Goal: Task Accomplishment & Management: Manage account settings

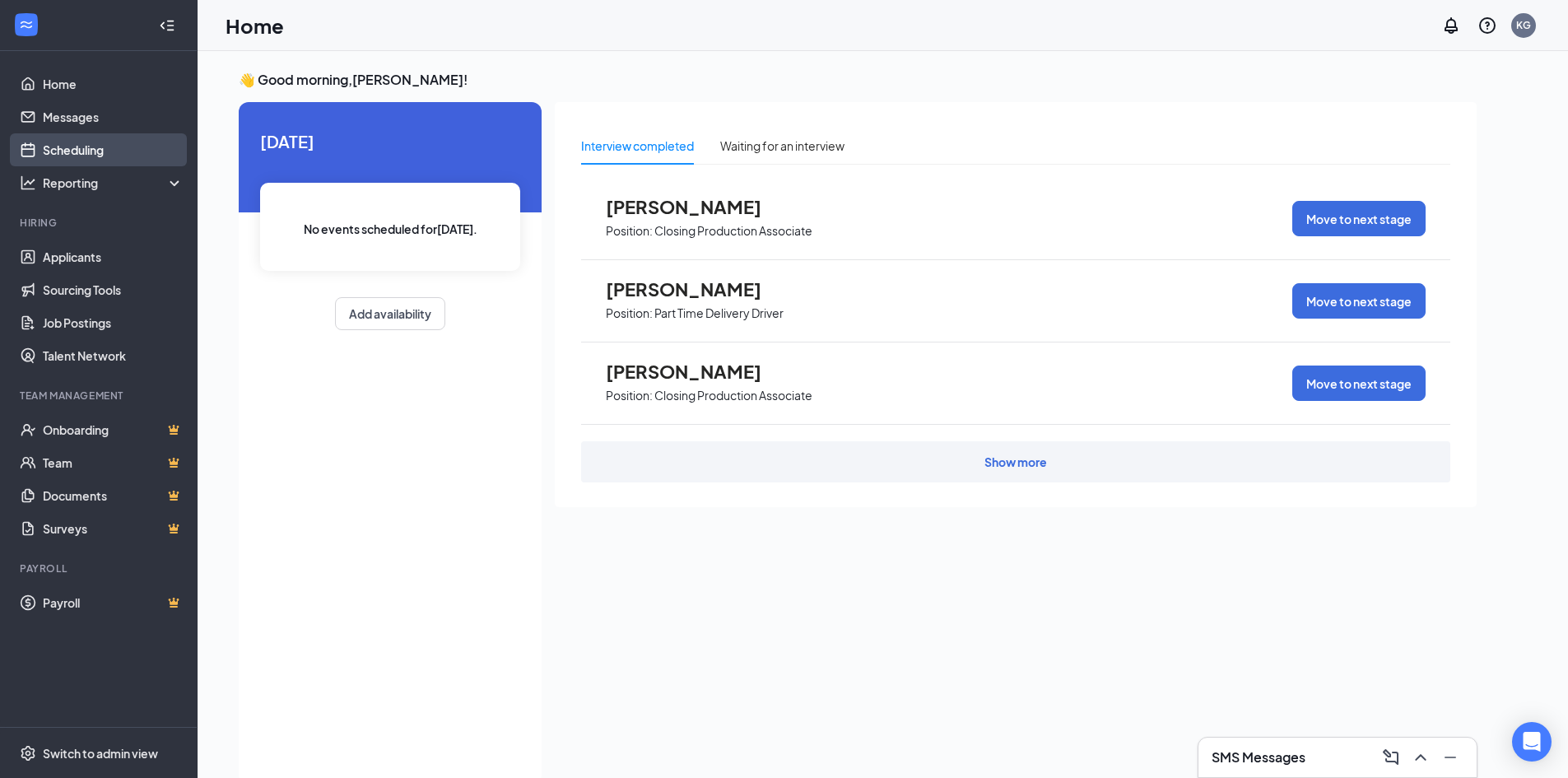
click at [95, 143] on link "Scheduling" at bounding box center [113, 149] width 141 height 33
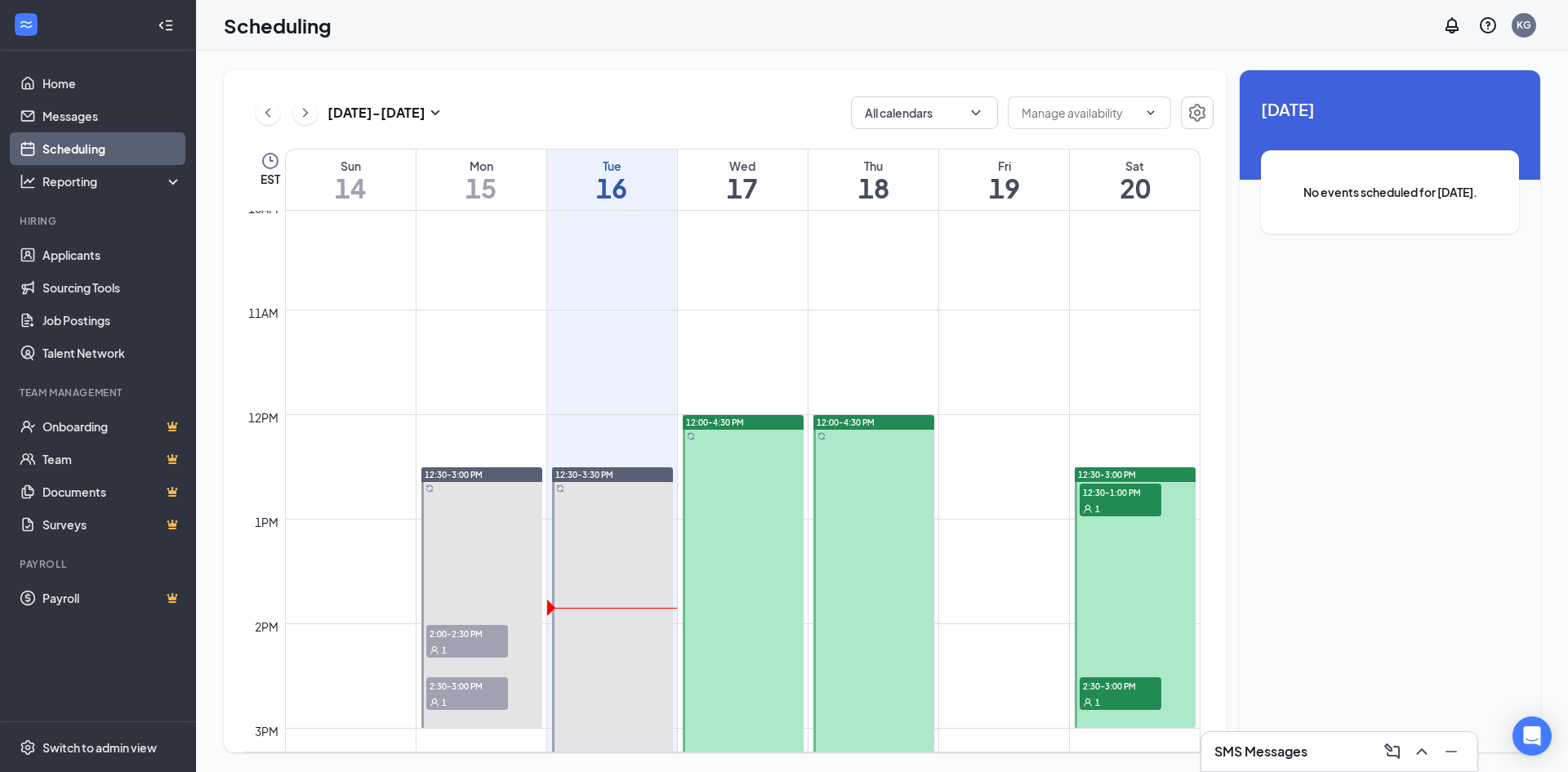
scroll to position [1130, 0]
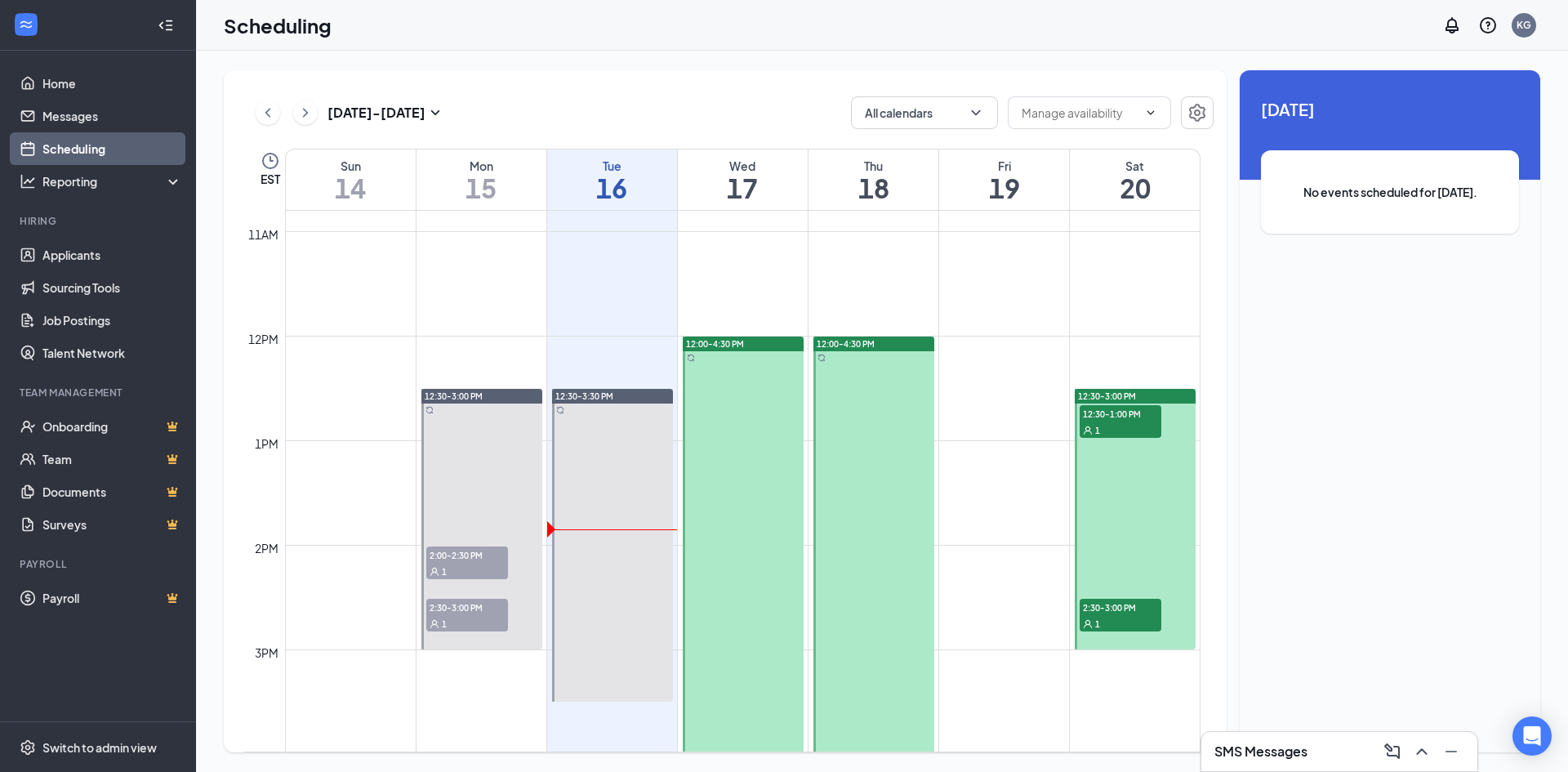
click at [1086, 426] on icon "User" at bounding box center [1088, 431] width 10 height 10
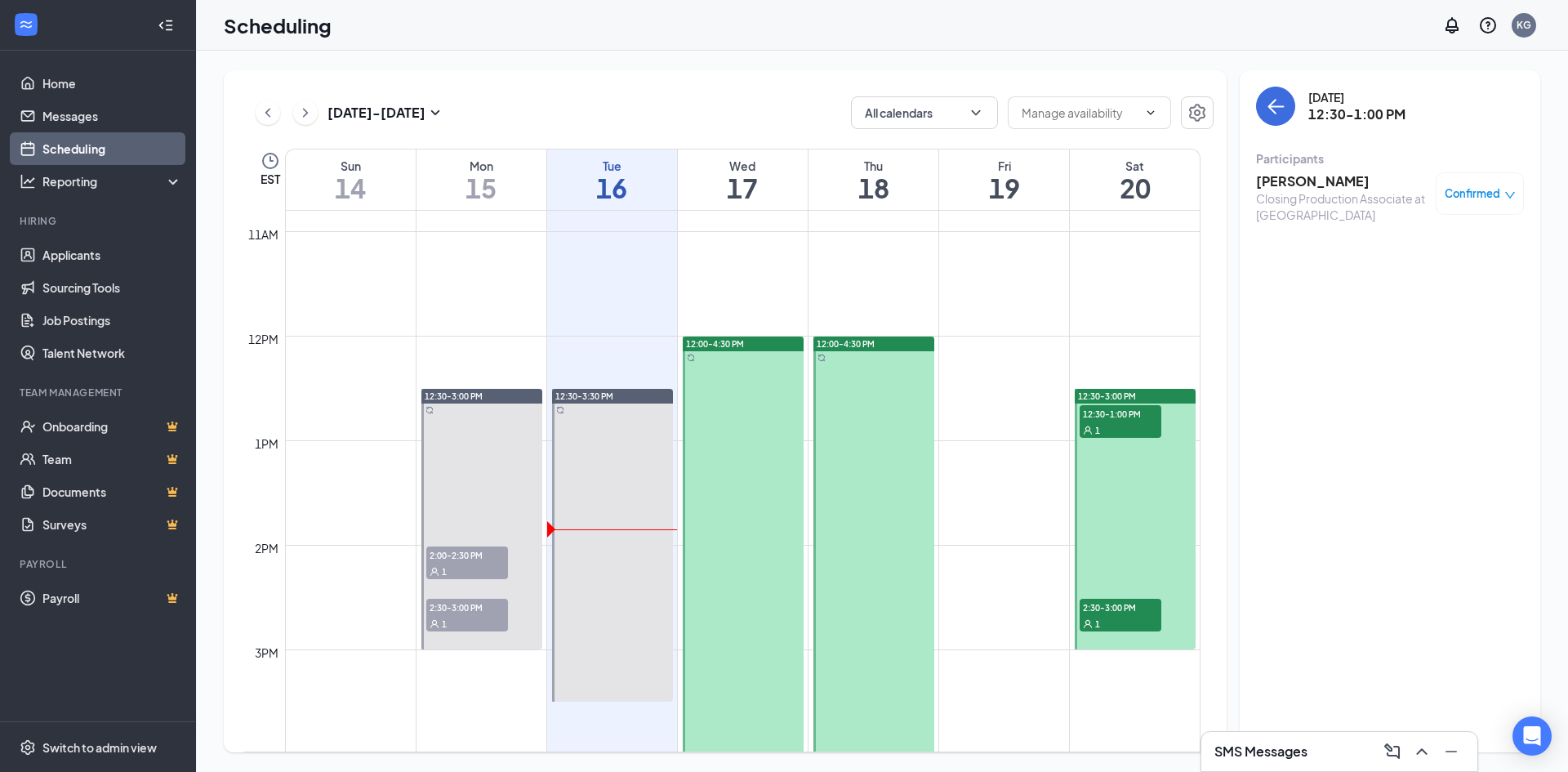
click at [1130, 625] on div "1" at bounding box center [1120, 623] width 82 height 16
click at [1095, 414] on span "12:30-1:00 PM" at bounding box center [1120, 413] width 82 height 16
click at [1284, 191] on div "Closing Production Associate at [GEOGRAPHIC_DATA]" at bounding box center [1341, 207] width 172 height 33
click at [1289, 181] on h3 "[PERSON_NAME]" at bounding box center [1341, 181] width 172 height 18
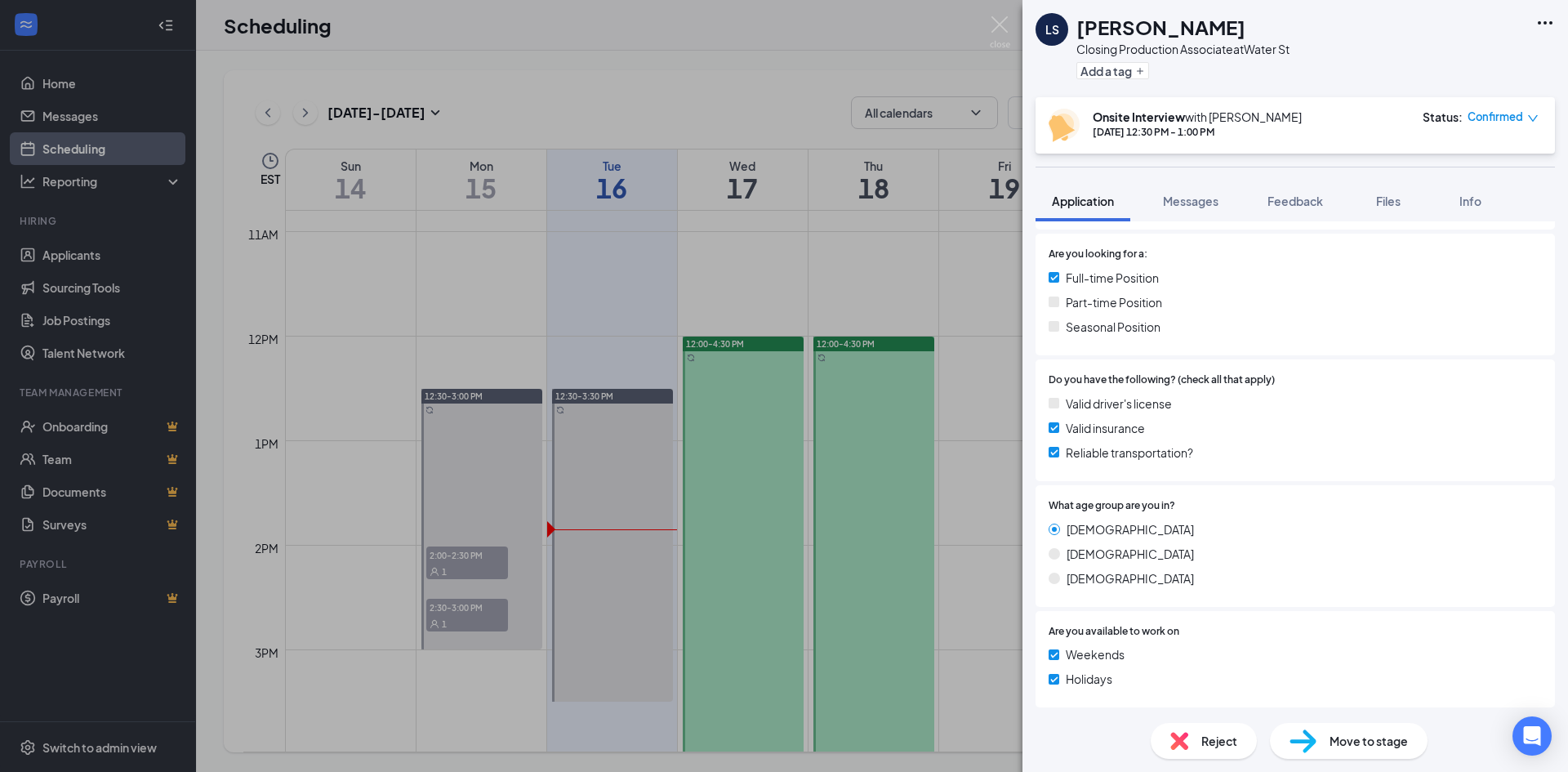
scroll to position [152, 0]
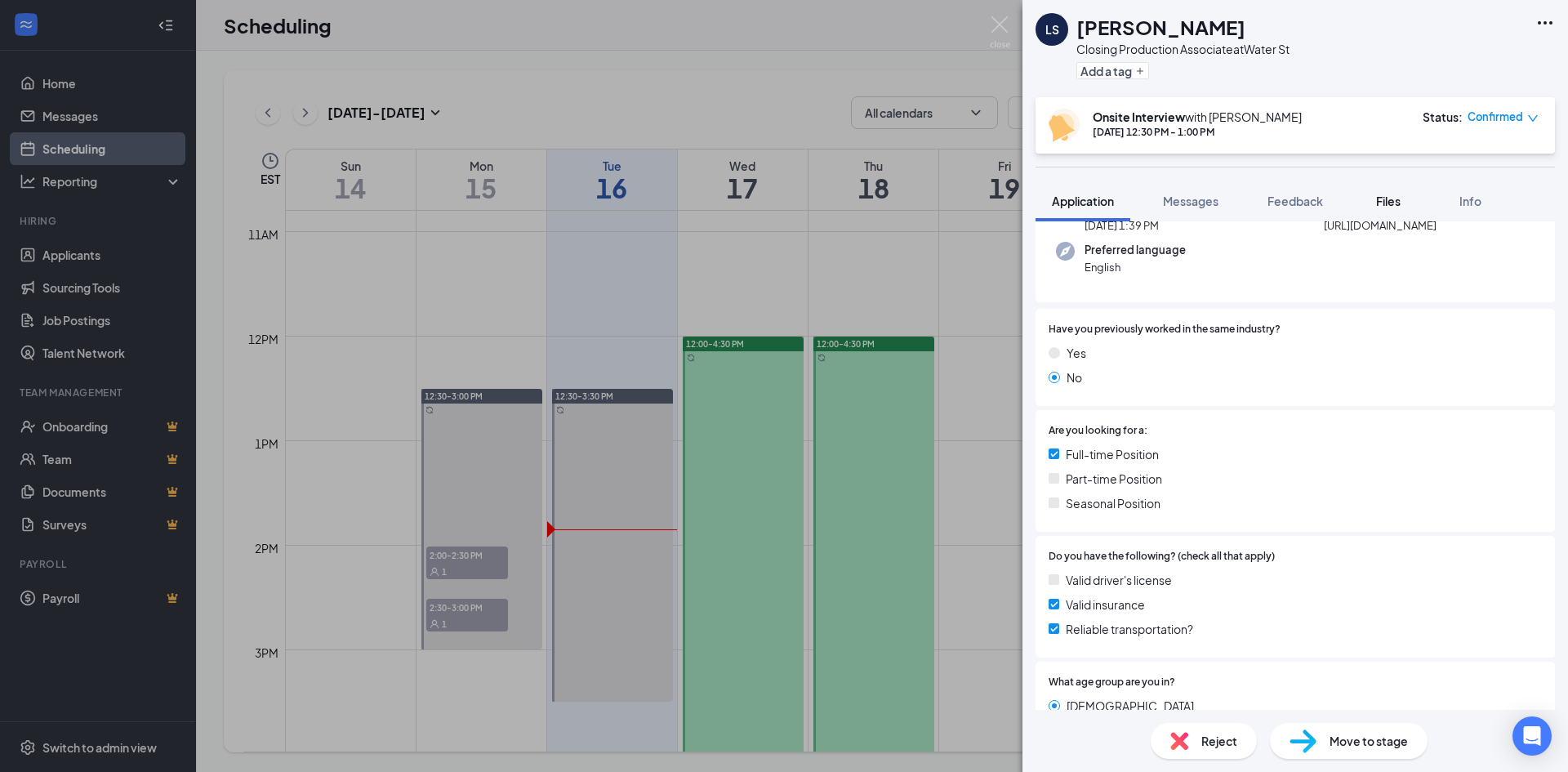
click at [1393, 207] on span "Files" at bounding box center [1388, 201] width 25 height 14
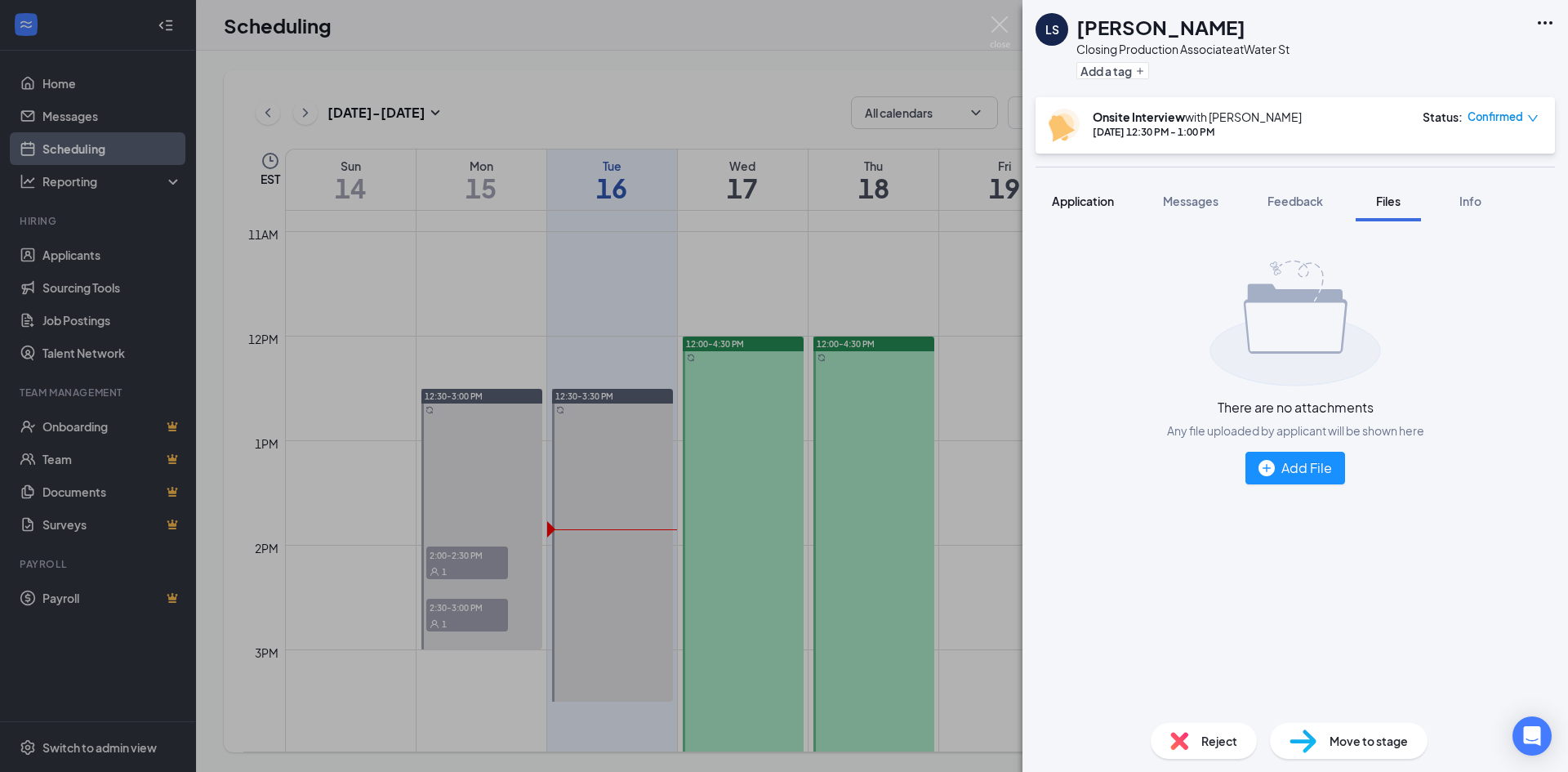
click at [1103, 205] on span "Application" at bounding box center [1082, 201] width 62 height 14
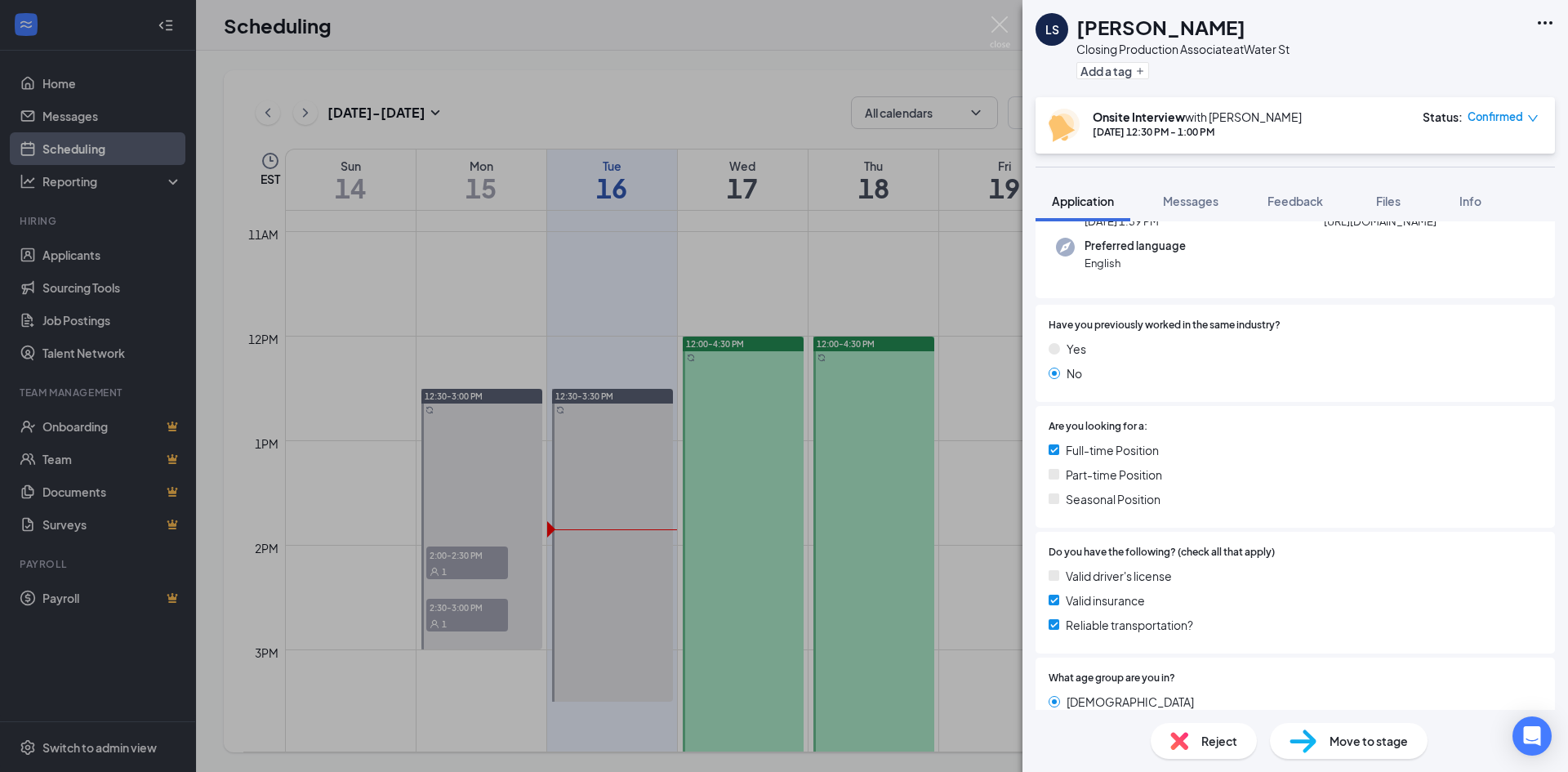
scroll to position [409, 0]
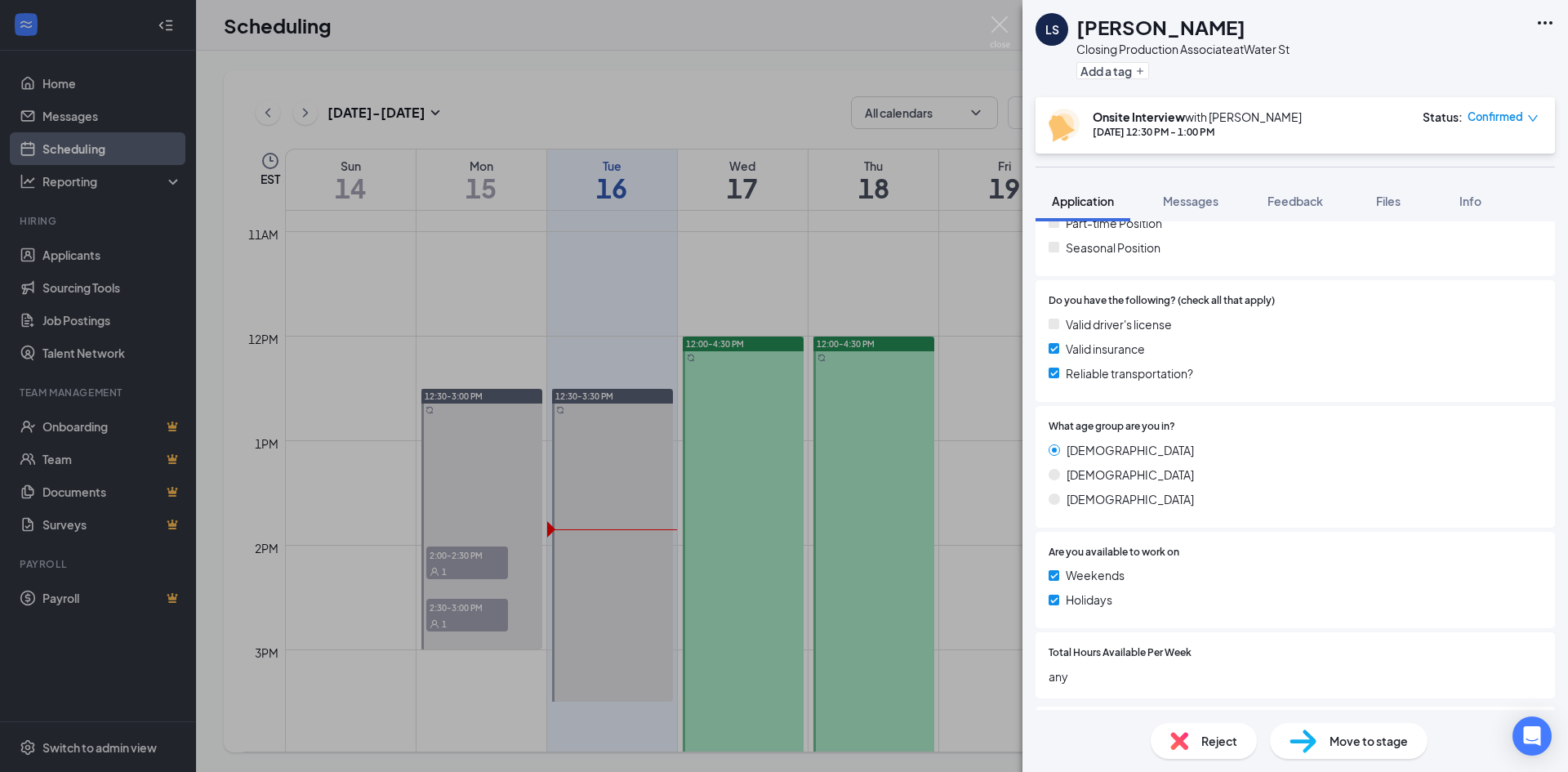
click at [971, 543] on div "LS [PERSON_NAME] Closing Production Associate at Water St Add a tag Onsite Inte…" at bounding box center [784, 386] width 1568 height 772
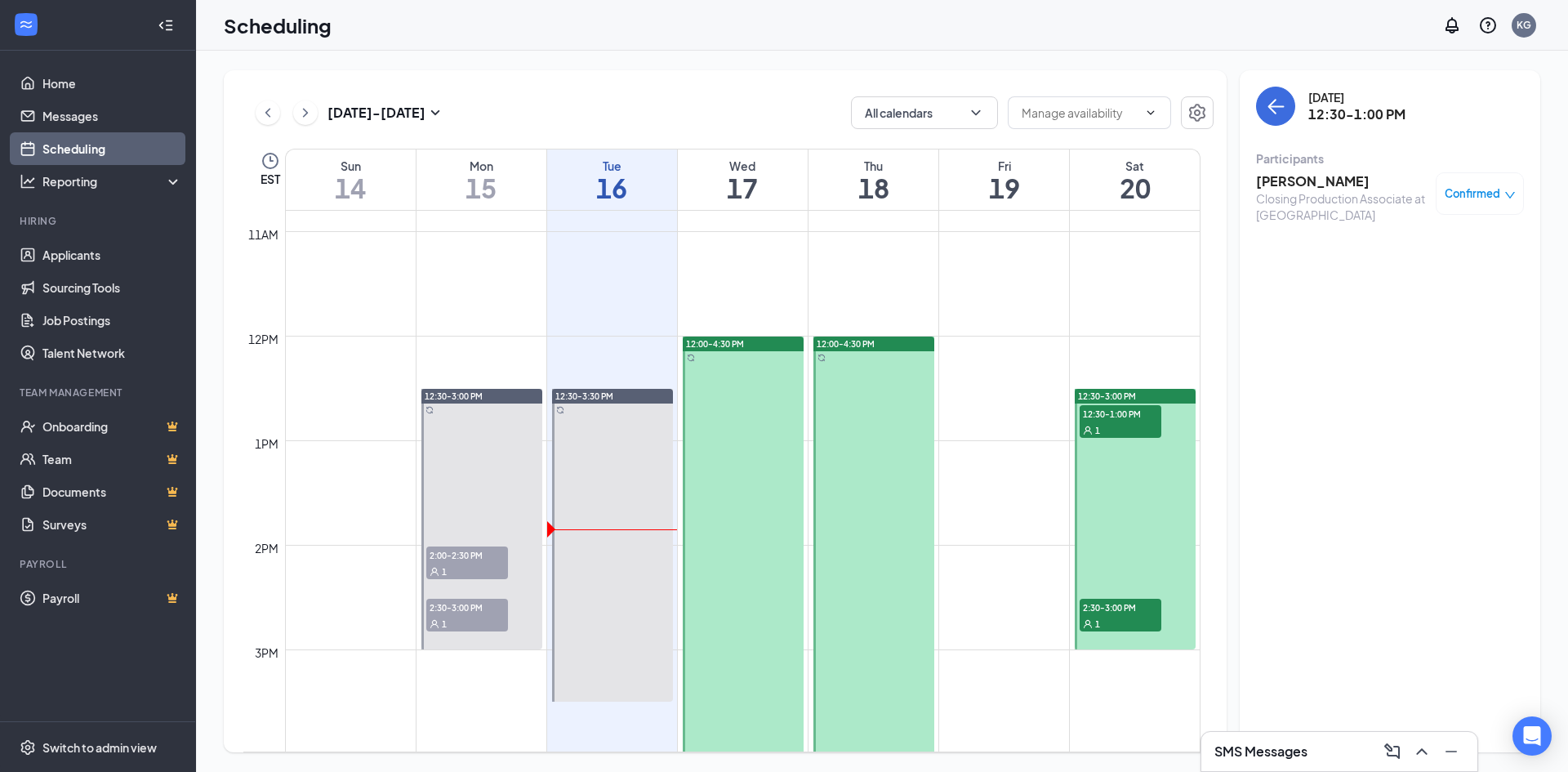
click at [1111, 606] on span "2:30-3:00 PM" at bounding box center [1120, 606] width 82 height 16
click at [1264, 183] on h3 "[PERSON_NAME]" at bounding box center [1341, 181] width 172 height 18
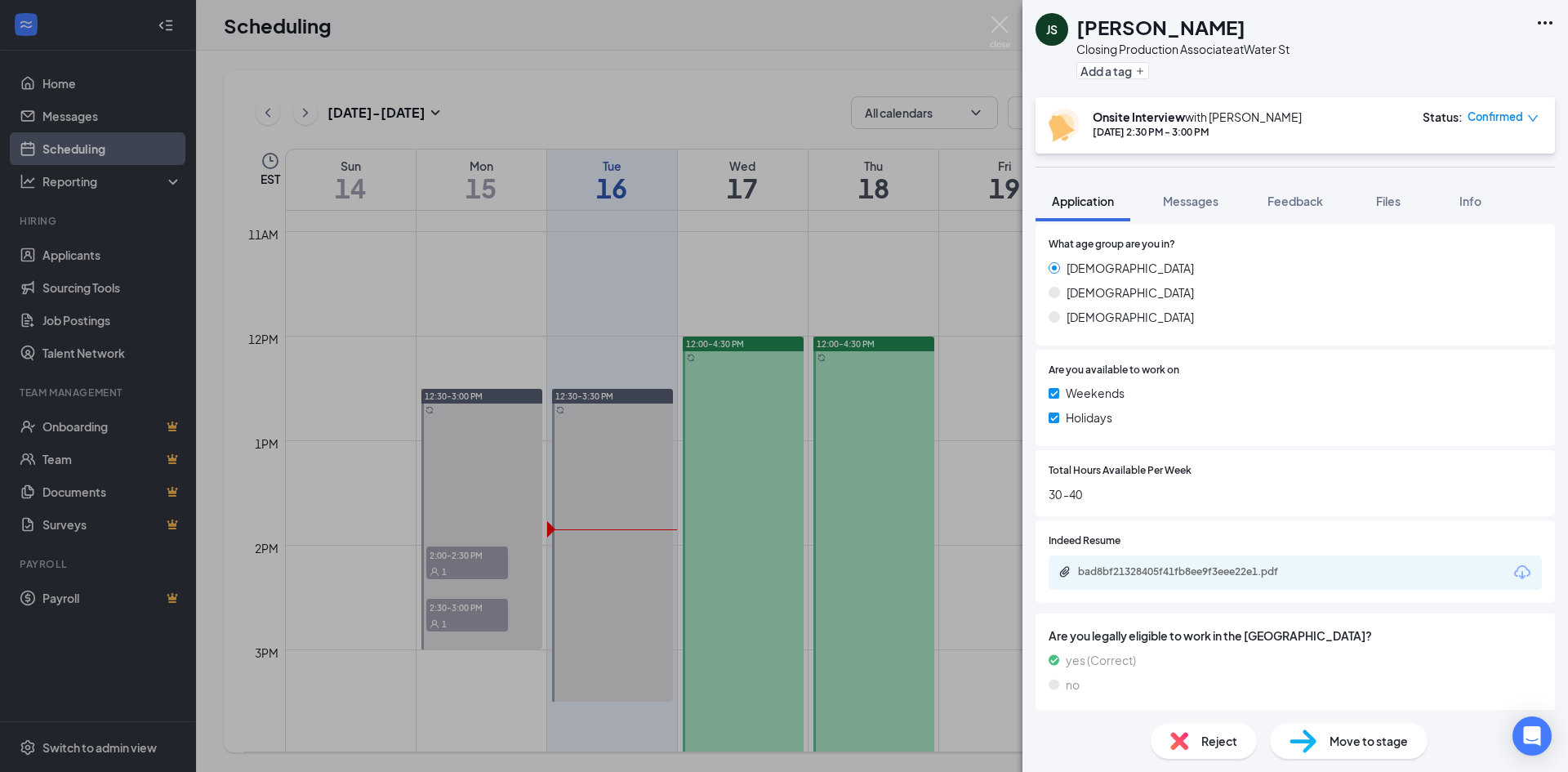
scroll to position [736, 0]
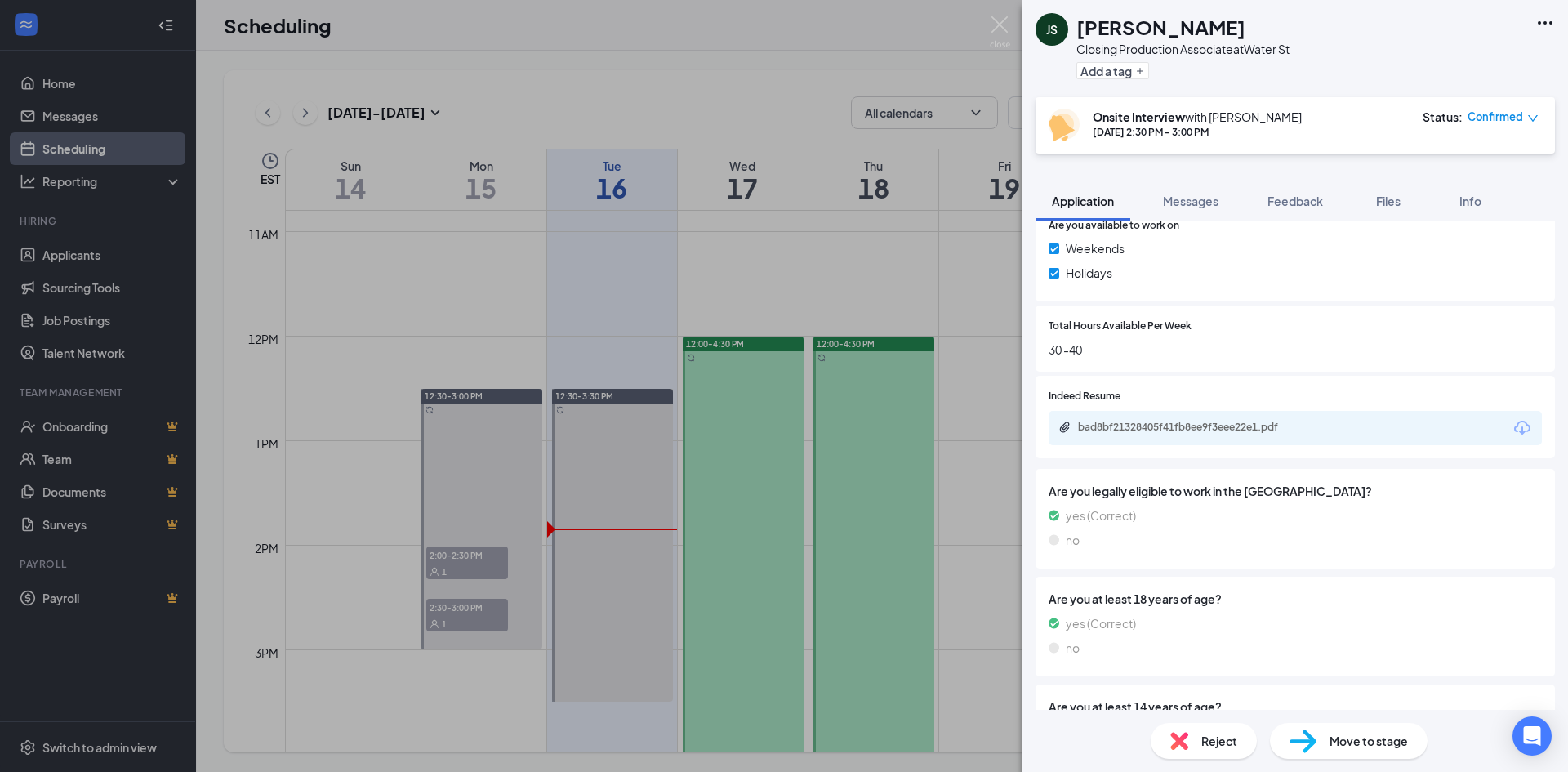
click at [1208, 439] on div "bad8bf21328405f41fb8ee9f3eee22e1.pdf" at bounding box center [1295, 428] width 493 height 35
click at [1208, 422] on div "bad8bf21328405f41fb8ee9f3eee22e1.pdf" at bounding box center [1192, 427] width 228 height 13
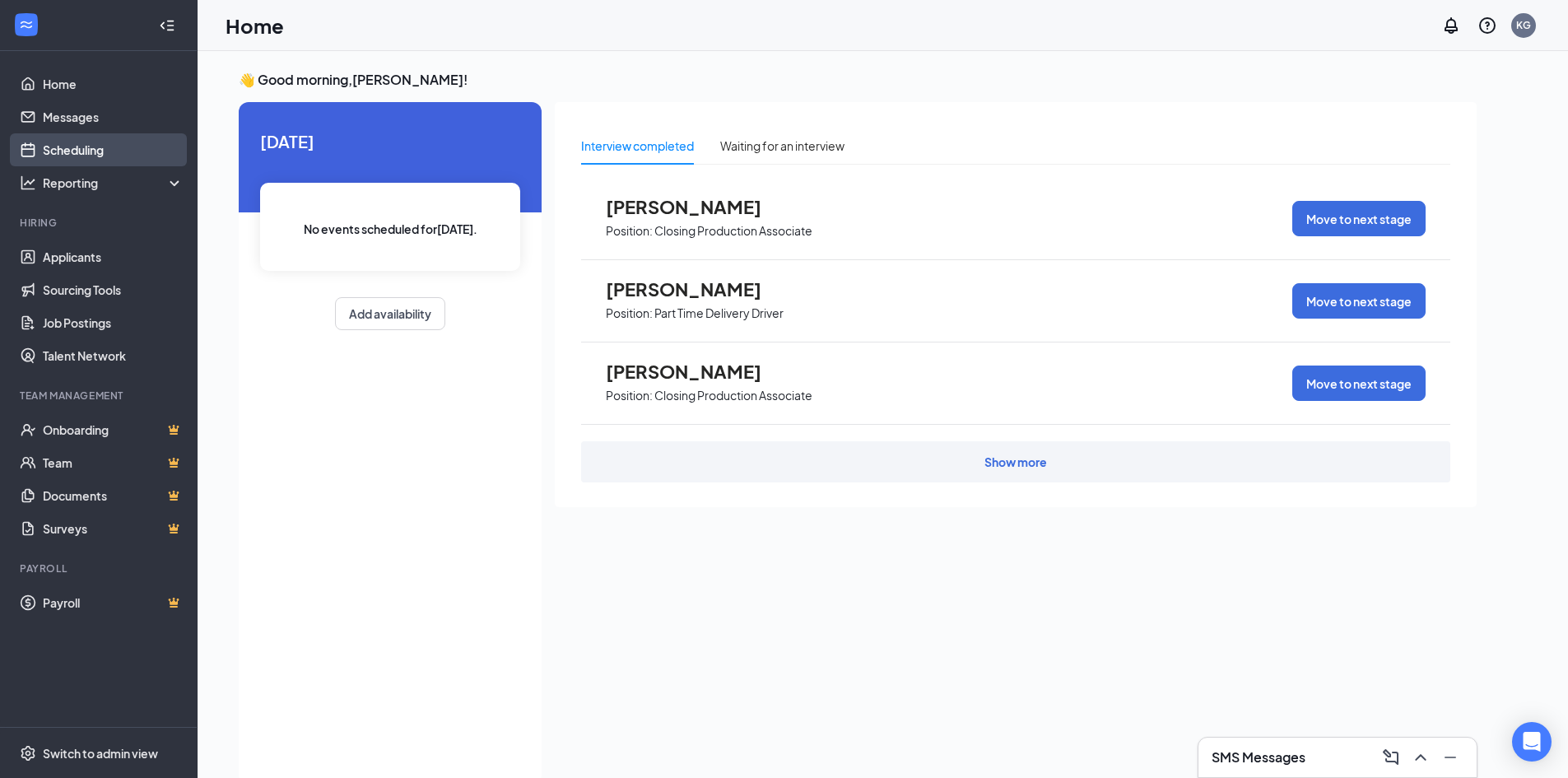
click at [67, 150] on link "Scheduling" at bounding box center [113, 149] width 141 height 33
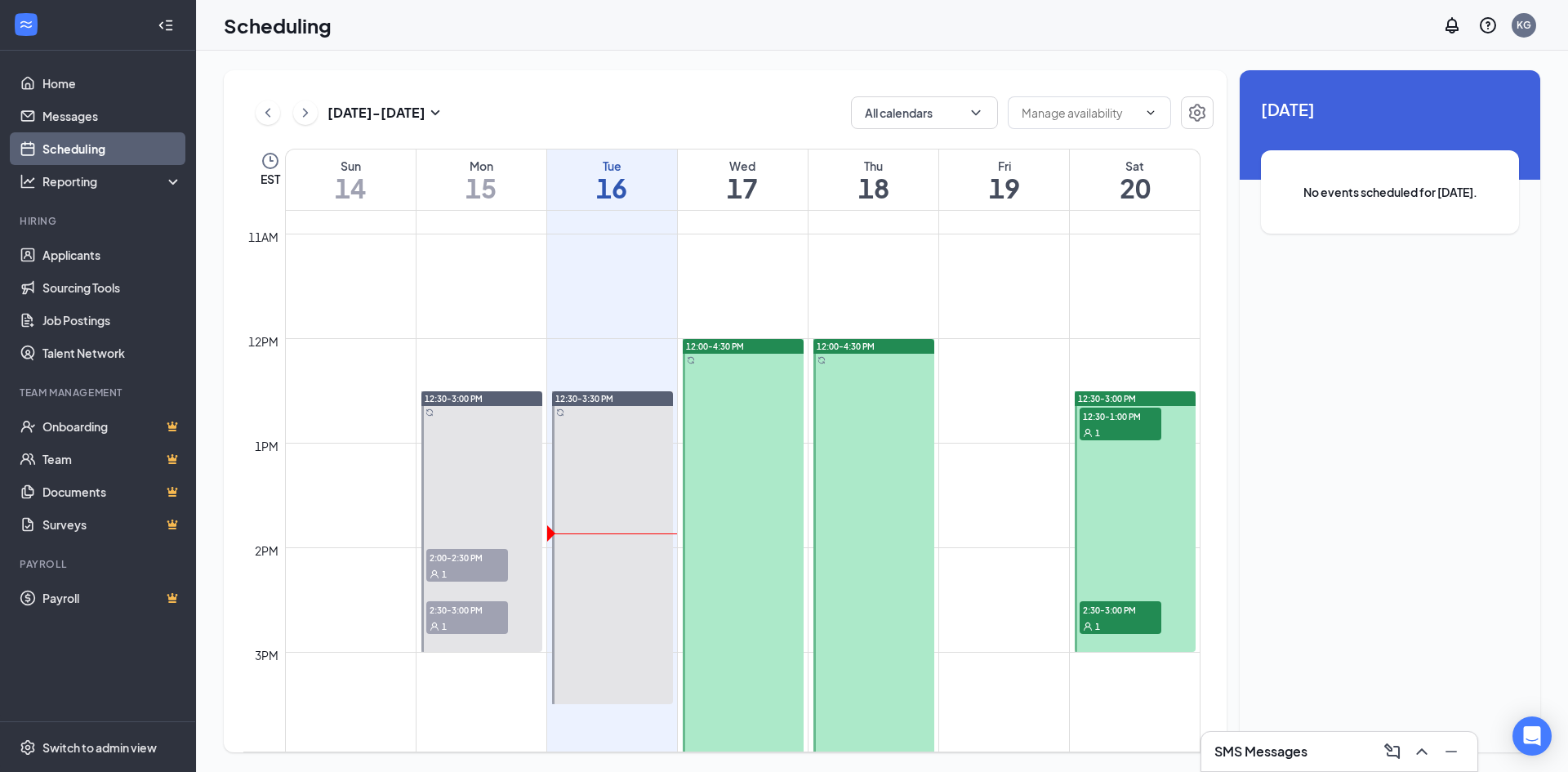
scroll to position [1130, 0]
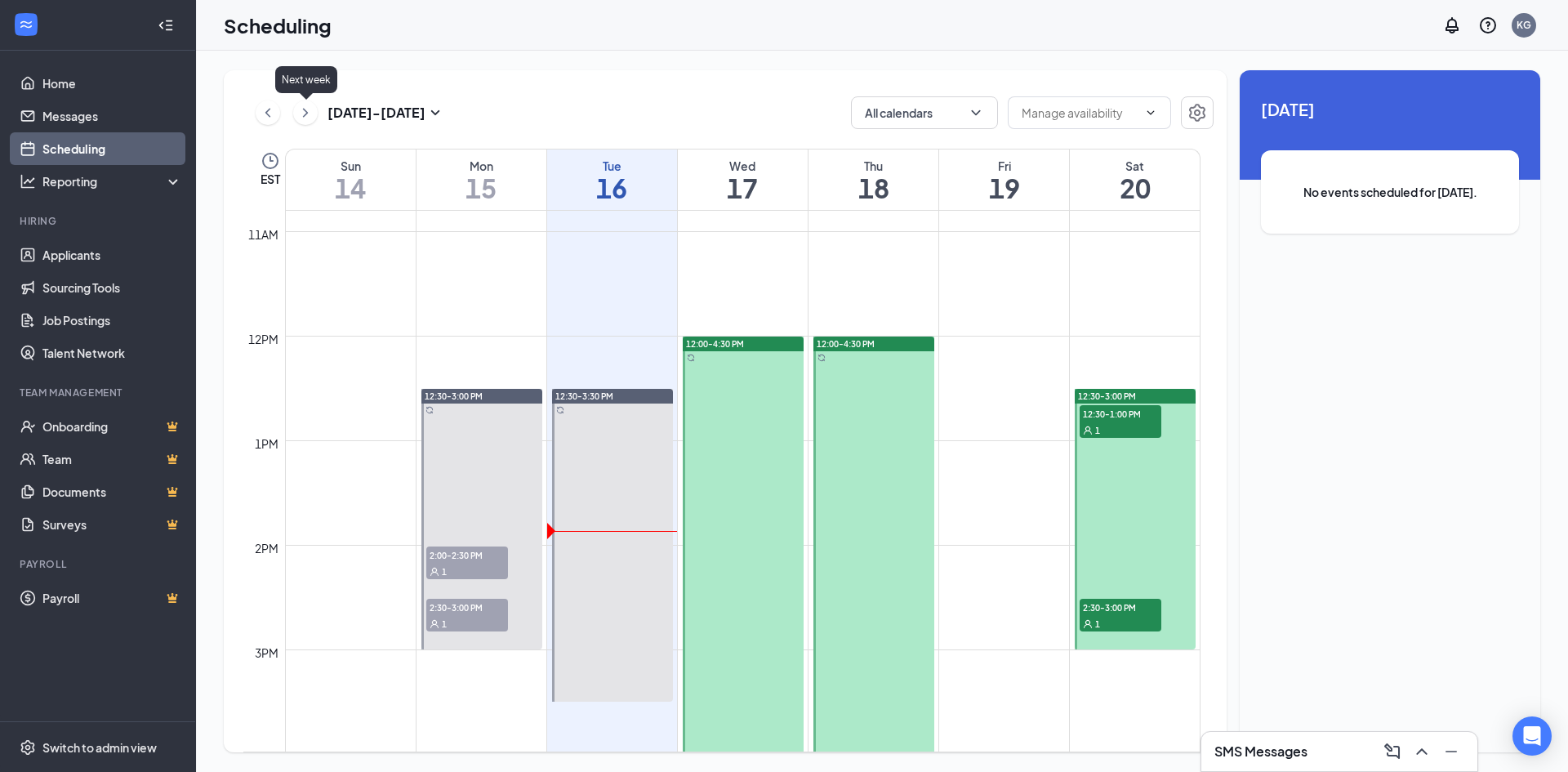
click at [305, 114] on icon "ChevronRight" at bounding box center [305, 112] width 5 height 9
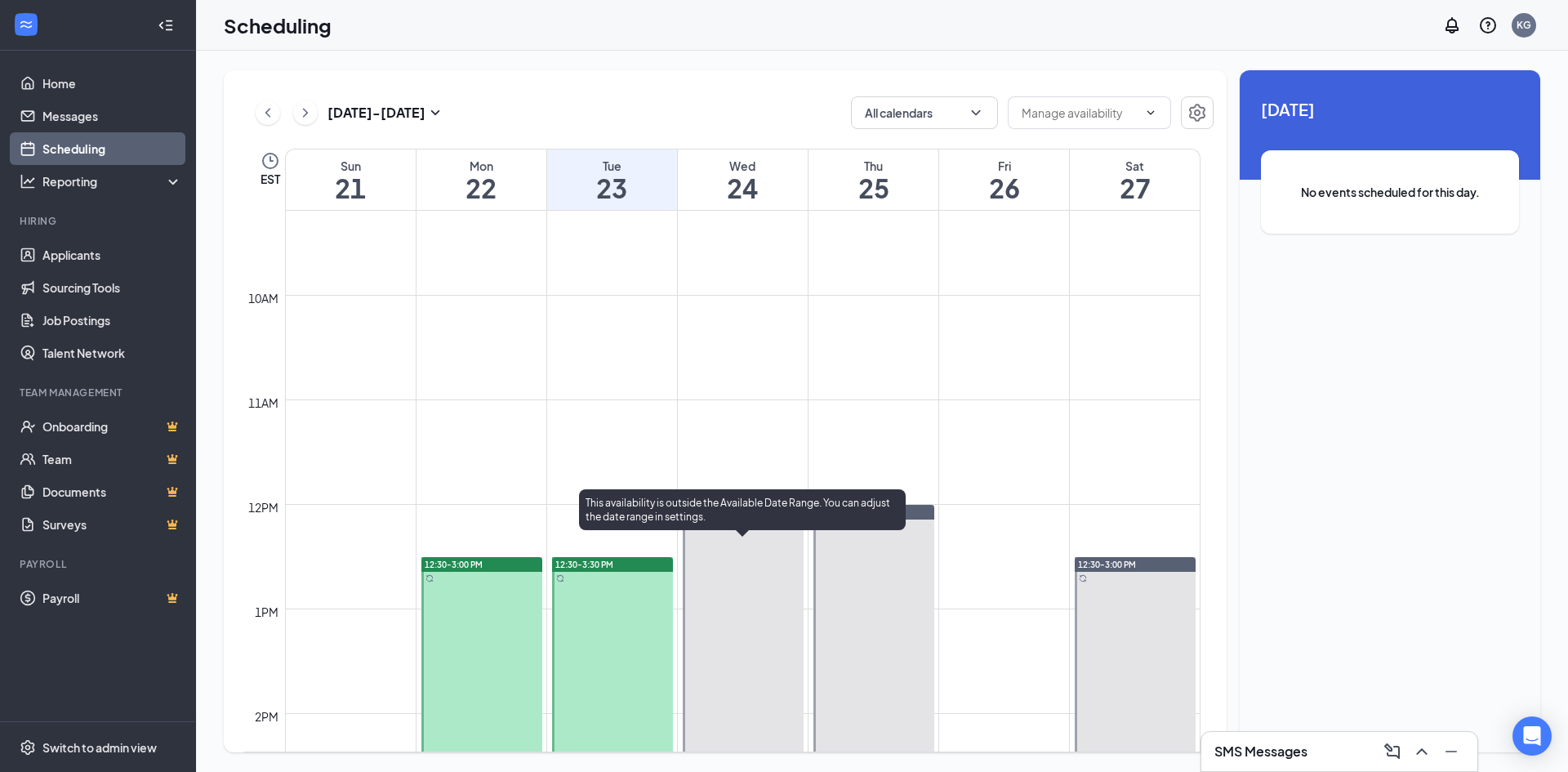
scroll to position [885, 0]
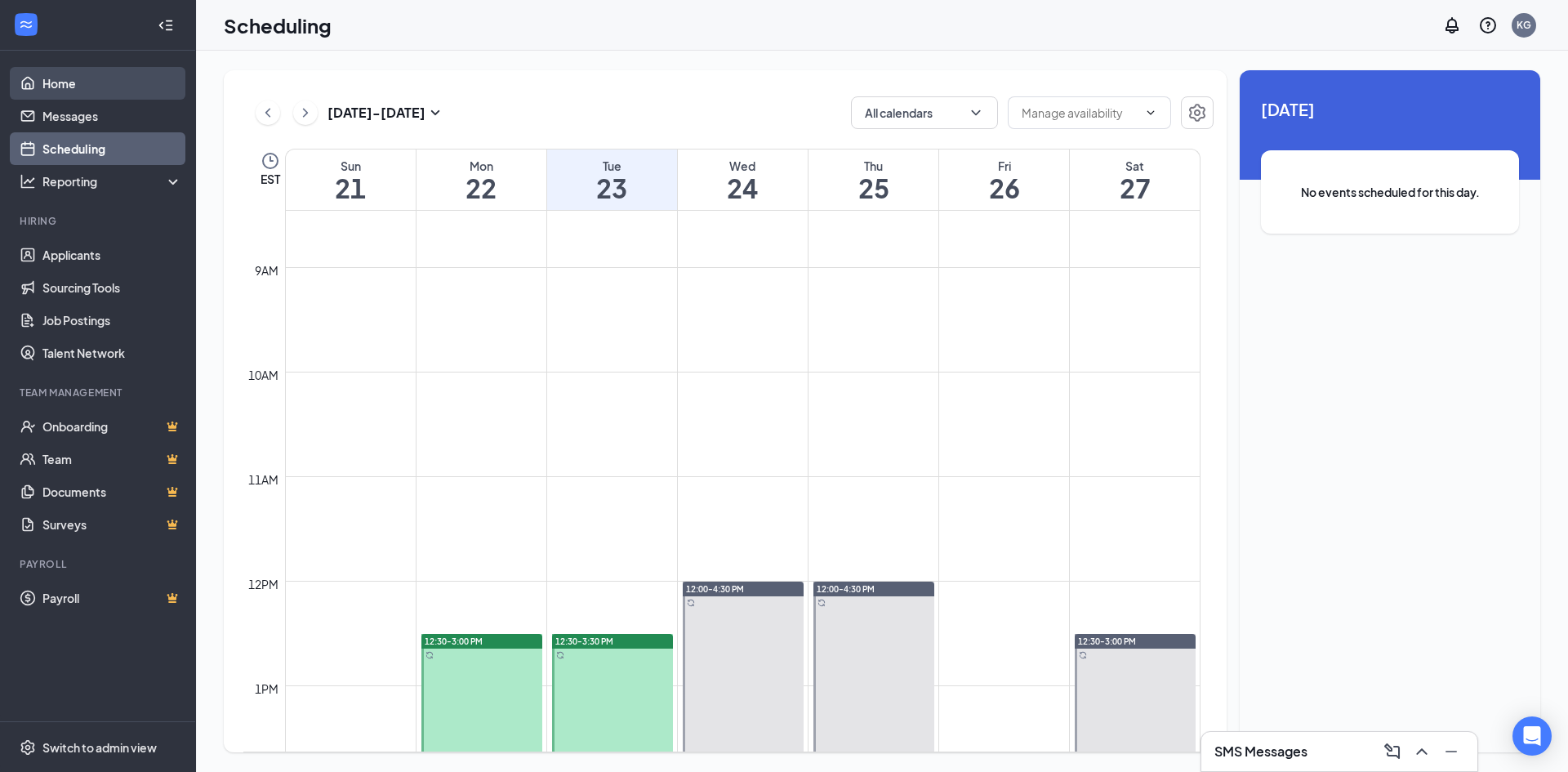
click at [64, 94] on link "Home" at bounding box center [112, 83] width 140 height 33
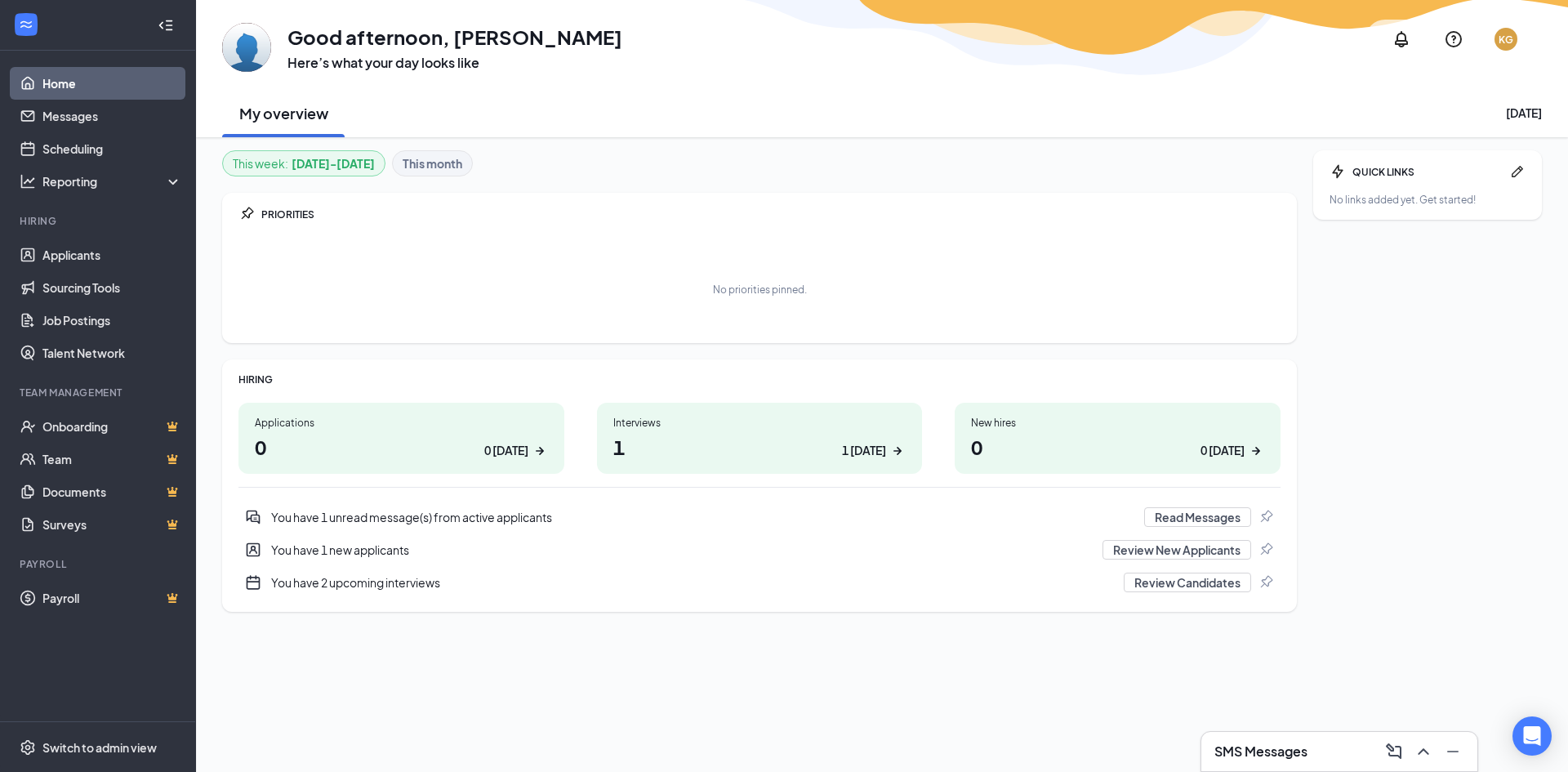
click at [860, 458] on div "1 today" at bounding box center [864, 450] width 44 height 17
